Goal: Information Seeking & Learning: Check status

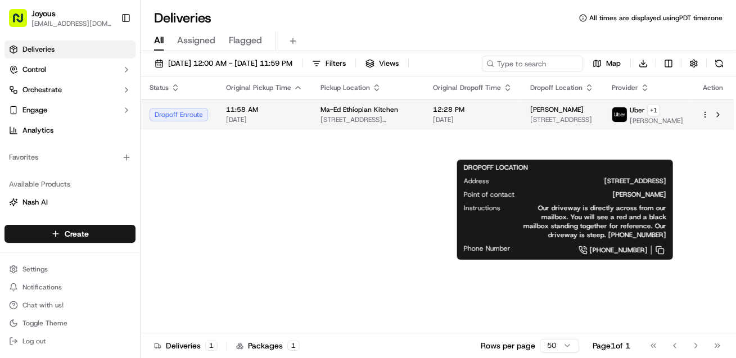
click at [566, 114] on span "[PERSON_NAME]" at bounding box center [556, 109] width 53 height 9
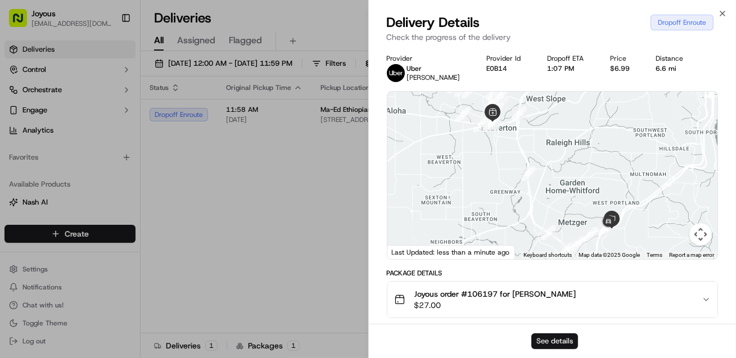
click at [565, 336] on button "See details" at bounding box center [554, 341] width 47 height 16
